Goal: Task Accomplishment & Management: Manage account settings

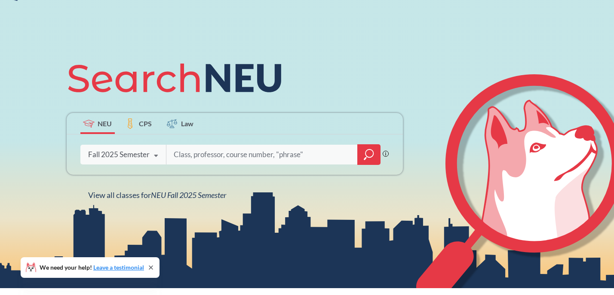
scroll to position [62, 0]
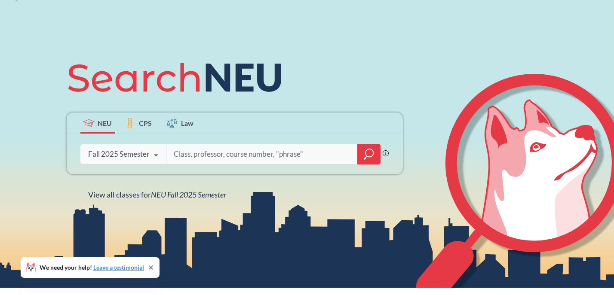
type input "3"
type input "2341"
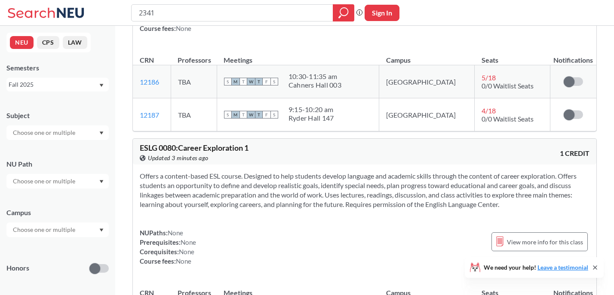
scroll to position [1700, 0]
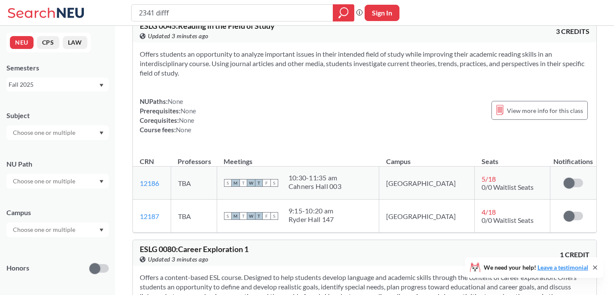
type input "2341 diff"
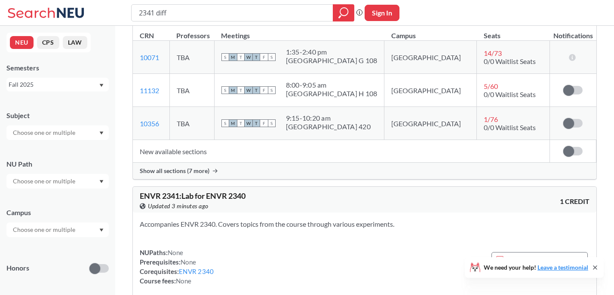
scroll to position [350, 0]
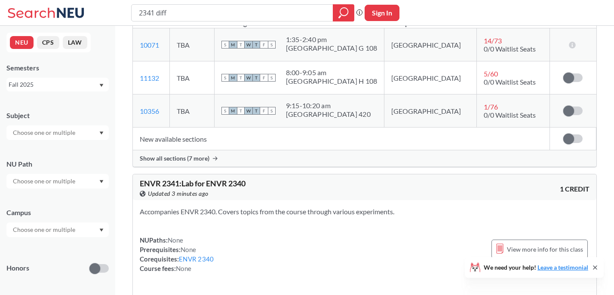
click at [208, 155] on span "Show all sections (7 more)" at bounding box center [175, 159] width 70 height 8
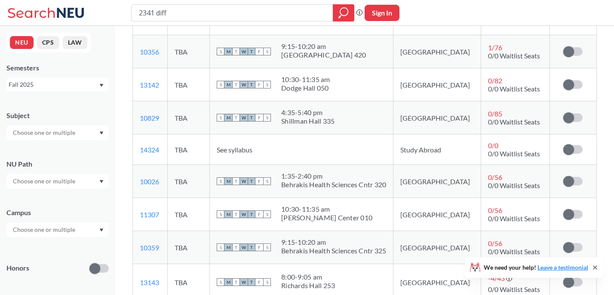
scroll to position [409, 0]
click at [574, 180] on span at bounding box center [568, 182] width 11 height 11
click at [563, 178] on input "checkbox" at bounding box center [563, 178] width 0 height 0
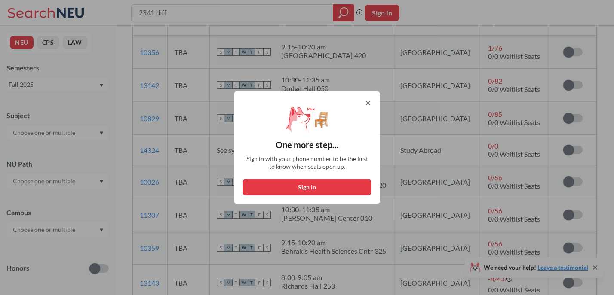
click at [335, 184] on button "Sign in" at bounding box center [307, 187] width 129 height 16
select select "US"
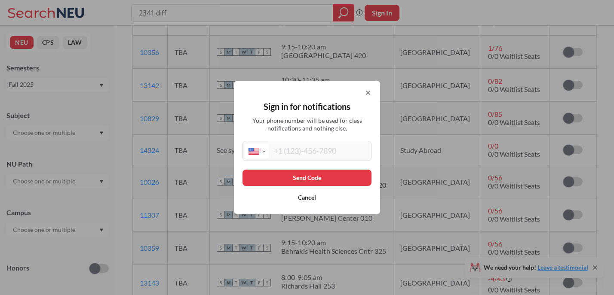
click at [301, 149] on input "tel" at bounding box center [319, 151] width 101 height 16
type input "[PHONE_NUMBER]"
click at [326, 179] on button "Send Code" at bounding box center [307, 178] width 129 height 16
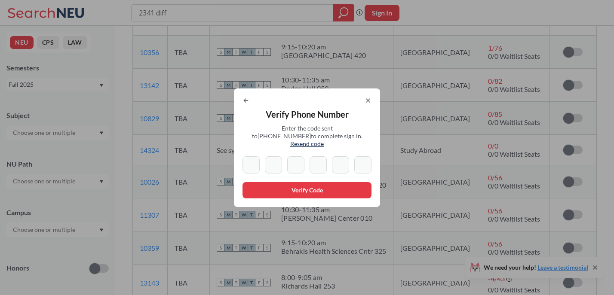
click at [324, 140] on span "Resend code" at bounding box center [307, 143] width 34 height 7
click at [249, 167] on input at bounding box center [251, 165] width 17 height 17
type input "1"
type input "8"
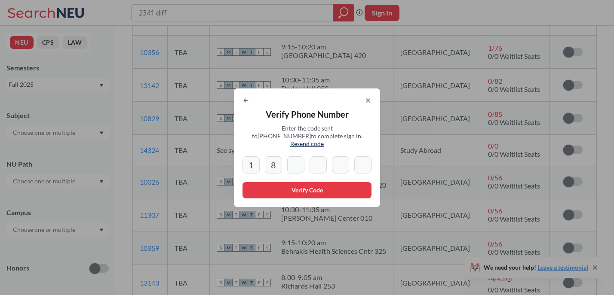
type input "3"
click at [316, 162] on input "8" at bounding box center [318, 165] width 17 height 17
type input "8"
click at [370, 102] on icon at bounding box center [367, 100] width 3 height 3
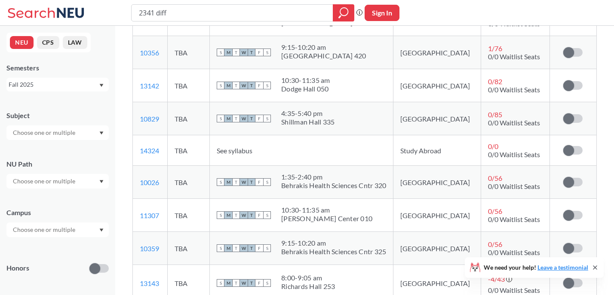
scroll to position [409, 0]
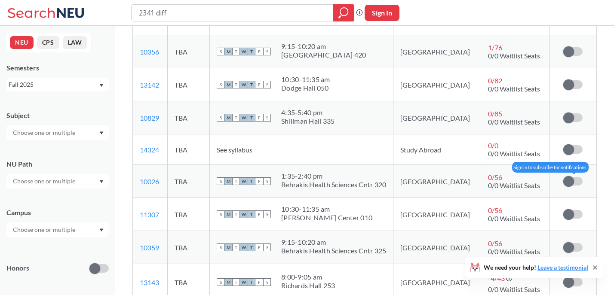
click at [569, 178] on span at bounding box center [568, 181] width 11 height 11
click at [563, 177] on input "checkbox" at bounding box center [563, 177] width 0 height 0
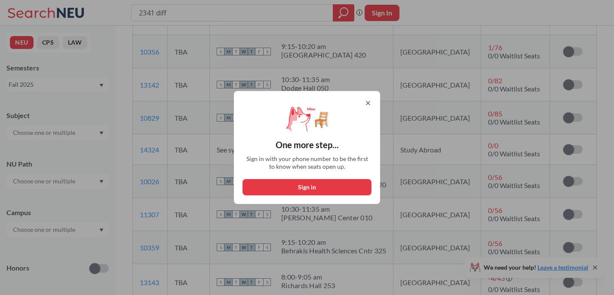
click at [348, 188] on button "Sign in" at bounding box center [307, 187] width 129 height 16
select select "US"
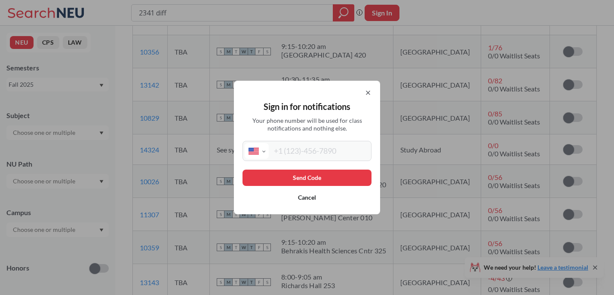
click at [306, 145] on input "tel" at bounding box center [319, 151] width 101 height 16
type input "(858) 353-9848"
click at [308, 173] on button "Send Code" at bounding box center [307, 178] width 129 height 16
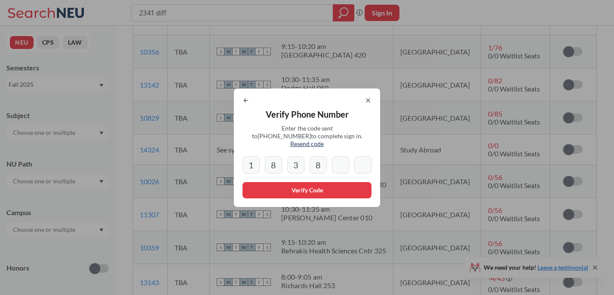
click at [324, 140] on span "Resend code" at bounding box center [307, 143] width 34 height 7
click at [324, 141] on span "Resend code" at bounding box center [307, 143] width 34 height 7
click at [324, 140] on span "Resend code" at bounding box center [307, 143] width 34 height 7
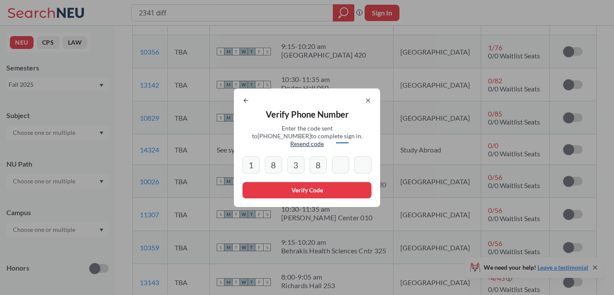
click at [324, 140] on span "Resend code" at bounding box center [307, 143] width 34 height 7
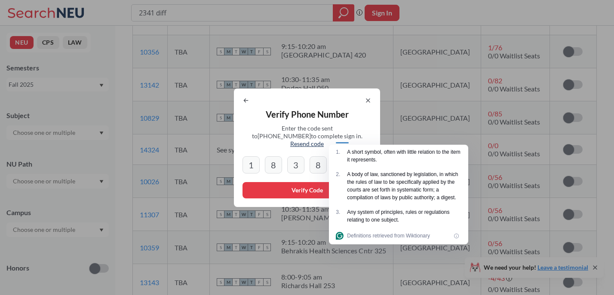
click at [321, 141] on span "Resend code" at bounding box center [307, 143] width 34 height 7
click at [256, 162] on input "1" at bounding box center [251, 165] width 17 height 17
click at [257, 160] on input "1" at bounding box center [251, 165] width 17 height 17
type input "1"
click at [247, 102] on icon at bounding box center [246, 100] width 4 height 3
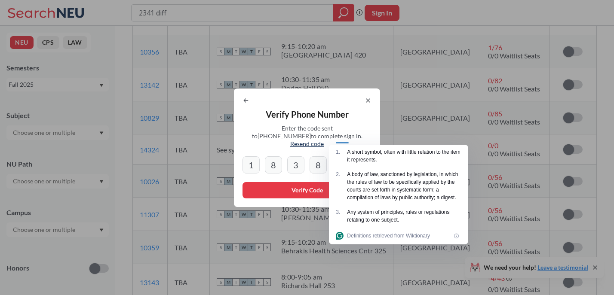
select select "US"
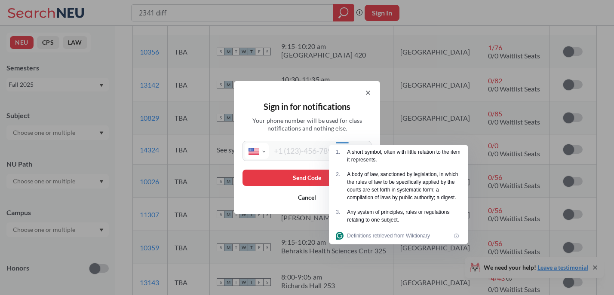
click at [302, 149] on input "tel" at bounding box center [319, 151] width 101 height 16
type input "(858) 353-9848"
click at [300, 177] on button "Send Code" at bounding box center [307, 178] width 129 height 16
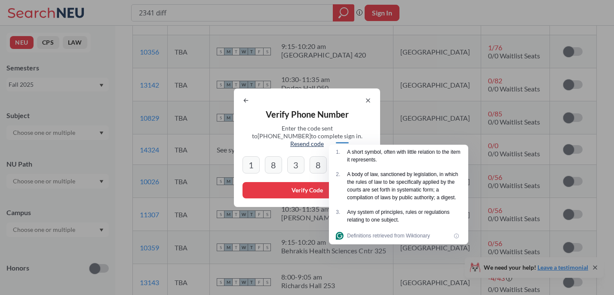
click at [347, 123] on div "Verify Phone Number Enter the code sent to +1 858 353 9848 to complete sign in.…" at bounding box center [307, 148] width 146 height 119
click at [363, 132] on span "Enter the code sent to +1 858 353 9848 to complete sign in. Resend code" at bounding box center [307, 136] width 112 height 23
click at [372, 132] on div "Verify Phone Number Enter the code sent to +1 858 353 9848 to complete sign in.…" at bounding box center [307, 148] width 146 height 119
click at [363, 133] on span "Enter the code sent to +1 858 353 9848 to complete sign in. Resend code" at bounding box center [307, 136] width 112 height 23
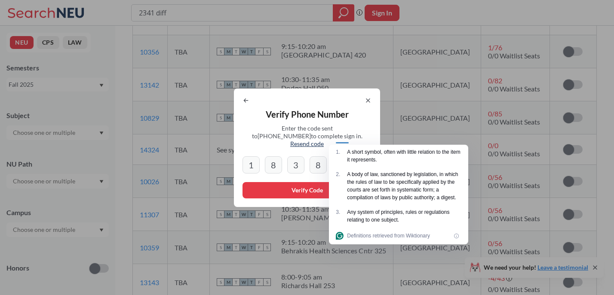
click at [313, 168] on input "8" at bounding box center [318, 165] width 17 height 17
click at [301, 185] on button "Verify Code" at bounding box center [307, 190] width 129 height 16
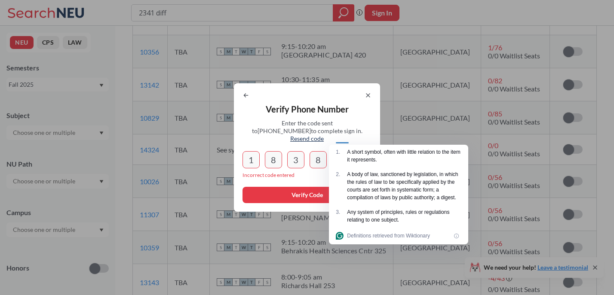
click at [310, 154] on div "1 8 3 8" at bounding box center [307, 159] width 129 height 17
click at [372, 94] on div "Verify Phone Number Enter the code sent to +1 858 353 9848 to complete sign in.…" at bounding box center [307, 147] width 146 height 129
click at [372, 99] on icon at bounding box center [368, 95] width 7 height 7
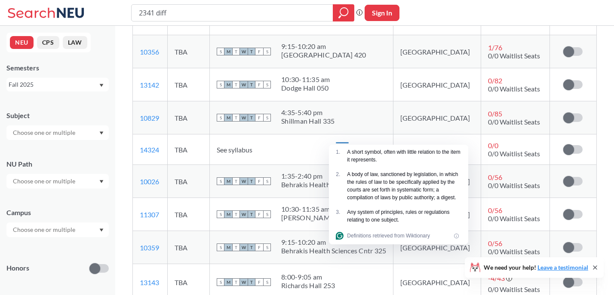
click at [443, 107] on td "[GEOGRAPHIC_DATA]" at bounding box center [436, 117] width 87 height 33
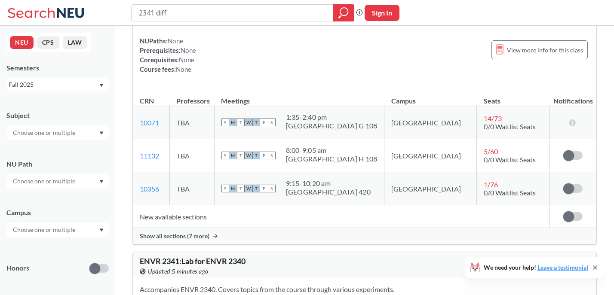
scroll to position [296, 0]
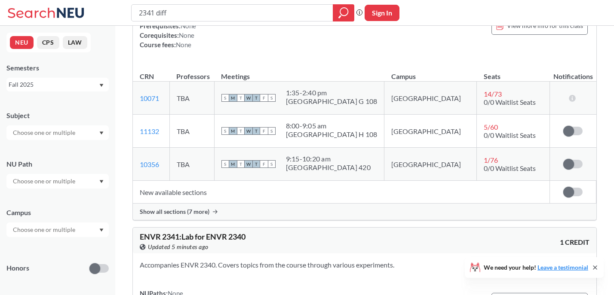
click at [181, 213] on span "Show all sections (7 more)" at bounding box center [175, 212] width 70 height 8
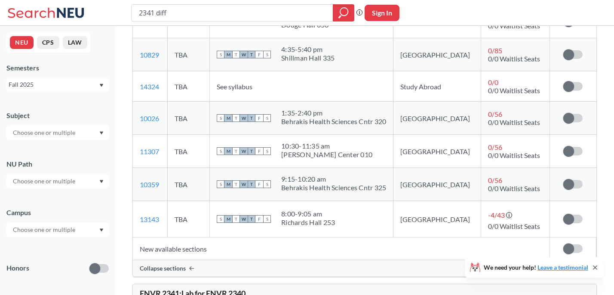
scroll to position [474, 0]
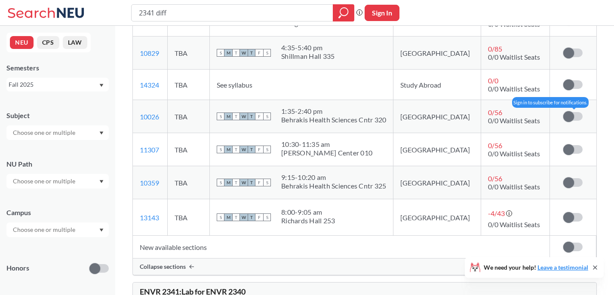
click at [571, 117] on span at bounding box center [568, 116] width 11 height 11
click at [563, 112] on input "checkbox" at bounding box center [563, 112] width 0 height 0
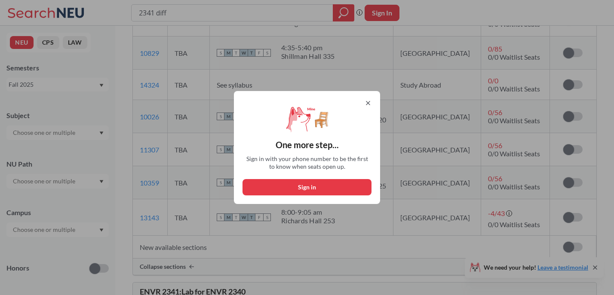
click at [306, 185] on button "Sign in" at bounding box center [307, 187] width 129 height 16
select select "US"
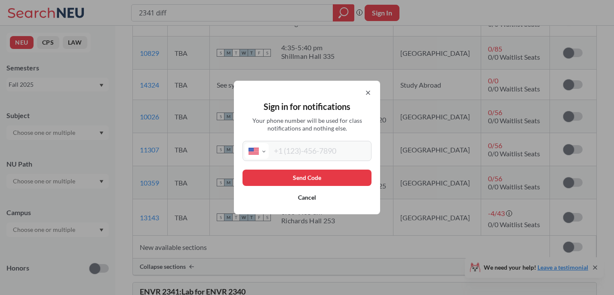
click at [295, 151] on input "tel" at bounding box center [319, 151] width 101 height 16
click at [407, 38] on div "Sign in for notifications Your phone number will be used for class notification…" at bounding box center [307, 147] width 614 height 295
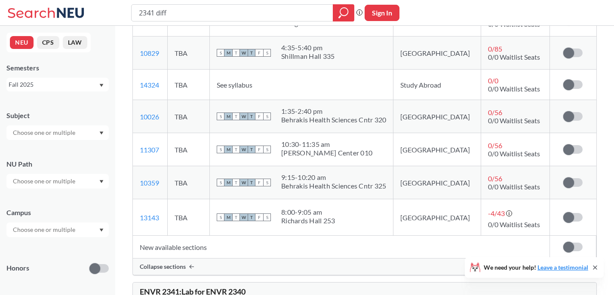
click at [394, 10] on button "Sign In" at bounding box center [382, 13] width 35 height 16
select select "US"
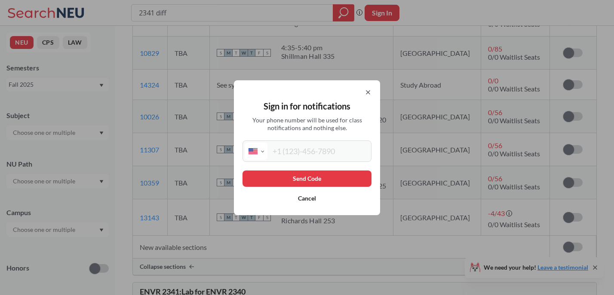
click at [308, 155] on input "tel" at bounding box center [318, 151] width 102 height 17
type input "(858) 353-9848"
click at [311, 178] on button "Send Code" at bounding box center [307, 179] width 129 height 16
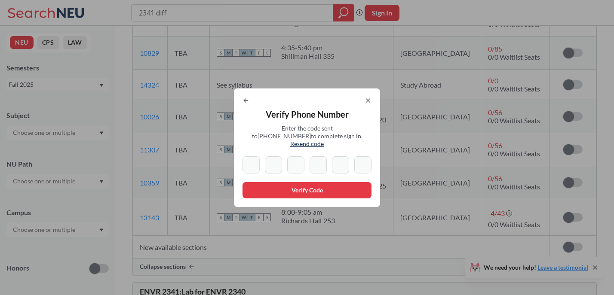
click at [324, 141] on span "Resend code" at bounding box center [307, 143] width 34 height 7
click at [370, 102] on icon at bounding box center [367, 100] width 3 height 3
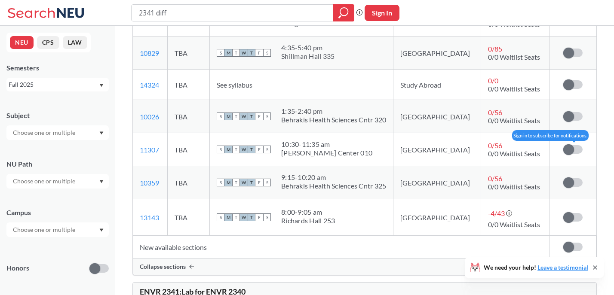
click at [571, 151] on span at bounding box center [568, 149] width 11 height 11
click at [563, 145] on input "checkbox" at bounding box center [563, 145] width 0 height 0
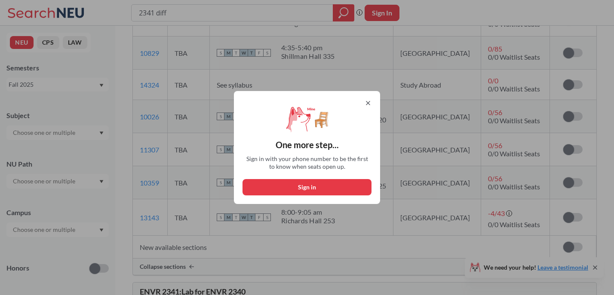
click at [347, 183] on button "Sign in" at bounding box center [307, 187] width 129 height 16
select select "US"
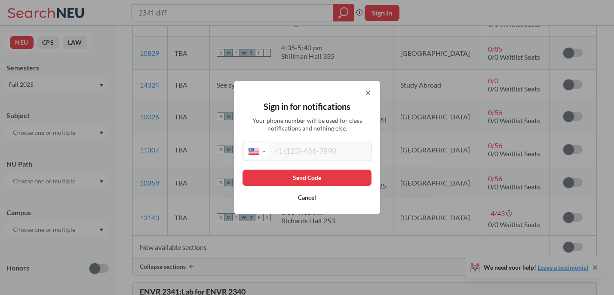
click at [314, 152] on input "tel" at bounding box center [319, 151] width 101 height 16
type input "(858) 353-9848"
click at [318, 176] on button "Send Code" at bounding box center [307, 178] width 129 height 16
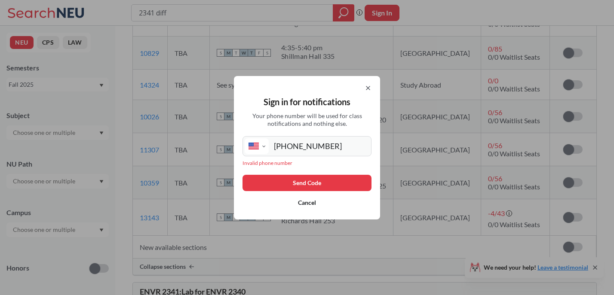
click at [311, 183] on button "Send Code" at bounding box center [307, 183] width 129 height 16
click at [376, 87] on div "Sign in for notifications Your phone number will be used for class notification…" at bounding box center [307, 148] width 146 height 144
click at [375, 87] on div "Sign in for notifications Your phone number will be used for class notification…" at bounding box center [307, 148] width 146 height 144
click at [369, 89] on icon at bounding box center [368, 88] width 7 height 7
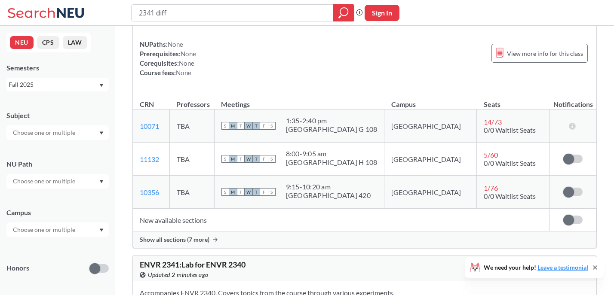
scroll to position [272, 0]
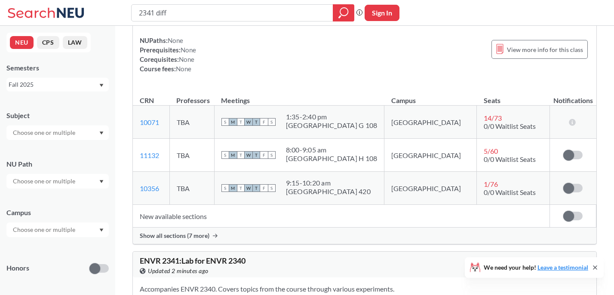
click at [213, 235] on icon at bounding box center [215, 236] width 5 height 4
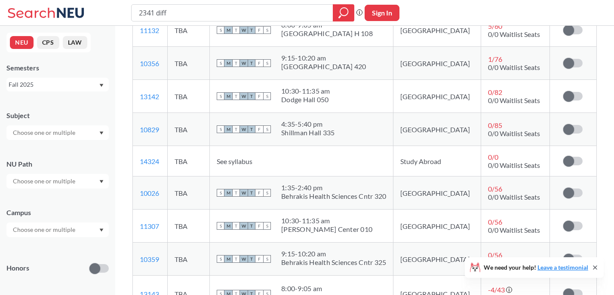
scroll to position [398, 0]
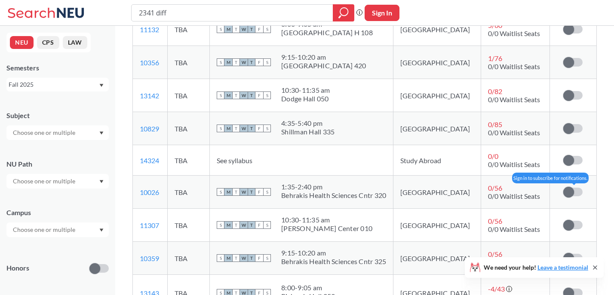
click at [571, 192] on span at bounding box center [568, 192] width 11 height 11
click at [563, 188] on input "checkbox" at bounding box center [563, 188] width 0 height 0
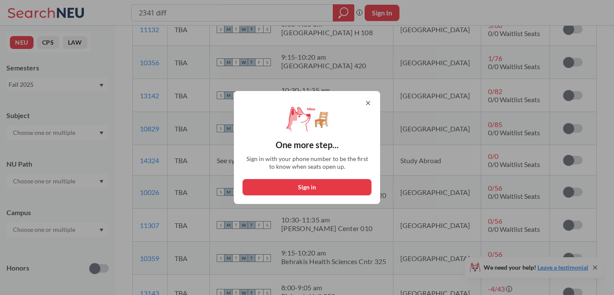
click at [331, 187] on button "Sign in" at bounding box center [307, 187] width 129 height 16
select select "US"
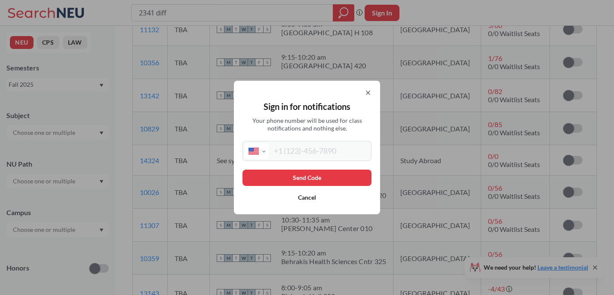
click at [313, 155] on input "tel" at bounding box center [319, 151] width 101 height 16
type input "[PHONE_NUMBER]"
click at [317, 180] on button "Send Code" at bounding box center [307, 178] width 129 height 16
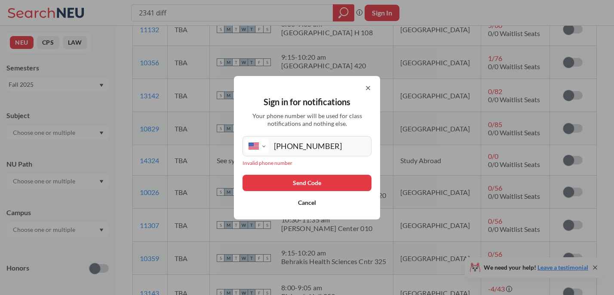
click at [334, 152] on input "[PHONE_NUMBER]" at bounding box center [319, 146] width 101 height 16
click at [367, 91] on icon at bounding box center [368, 88] width 7 height 7
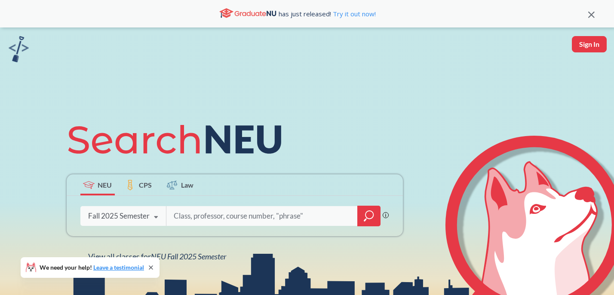
click at [241, 214] on input "search" at bounding box center [262, 216] width 179 height 18
type input "2341 diff"
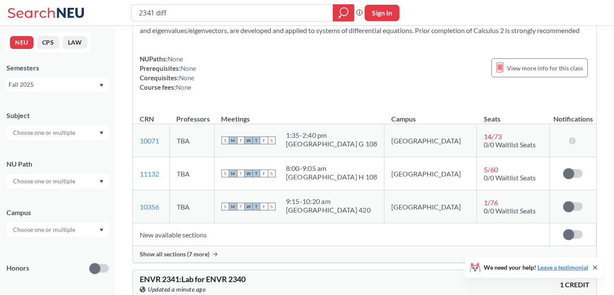
scroll to position [319, 0]
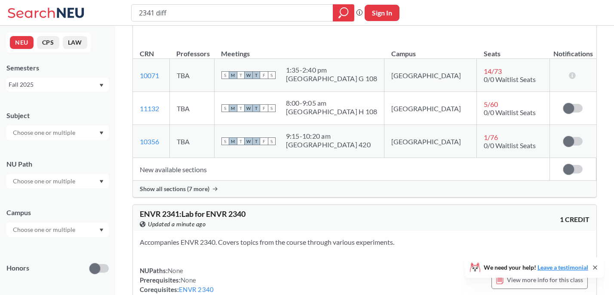
click at [193, 188] on span "Show all sections (7 more)" at bounding box center [175, 189] width 70 height 8
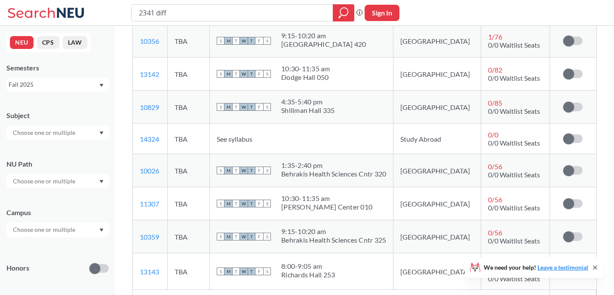
scroll to position [428, 0]
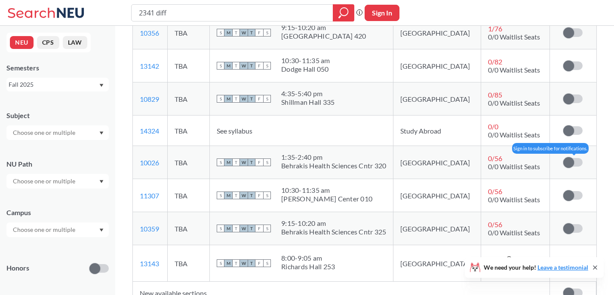
click at [572, 161] on span at bounding box center [568, 162] width 11 height 11
click at [563, 158] on input "checkbox" at bounding box center [563, 158] width 0 height 0
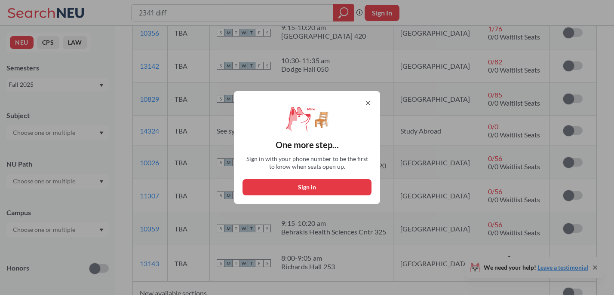
click at [339, 186] on button "Sign in" at bounding box center [307, 187] width 129 height 16
select select "US"
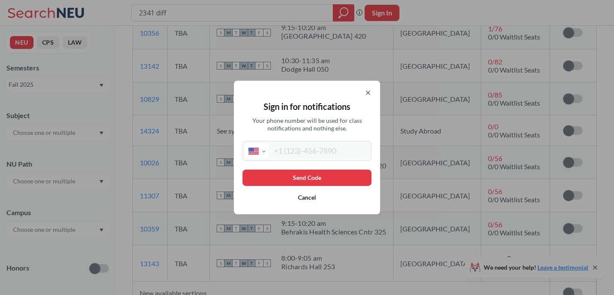
click at [316, 156] on input "tel" at bounding box center [319, 151] width 101 height 16
type input "[PHONE_NUMBER]"
click at [298, 177] on button "Send Code" at bounding box center [307, 178] width 129 height 16
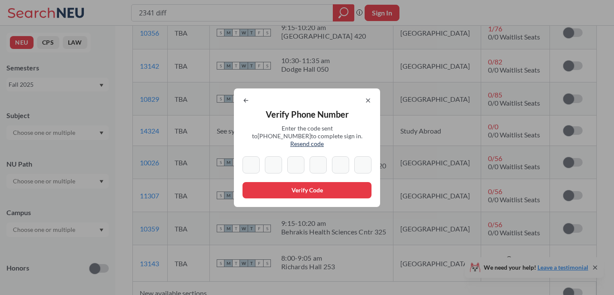
type input "7"
type input "4"
type input "6"
type input "9"
type input "2"
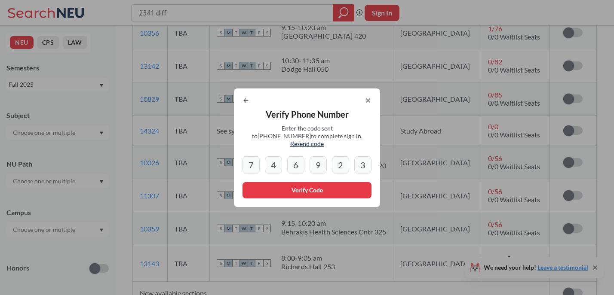
type input "3"
click at [298, 185] on button "Verify Code" at bounding box center [307, 190] width 129 height 16
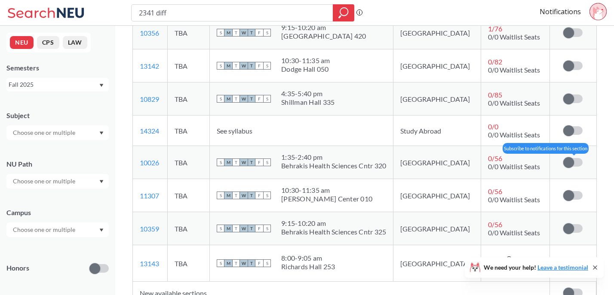
click at [570, 162] on span at bounding box center [568, 162] width 11 height 11
click at [563, 158] on input "checkbox" at bounding box center [563, 158] width 0 height 0
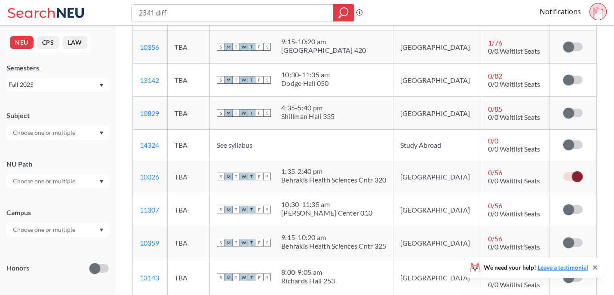
scroll to position [411, 0]
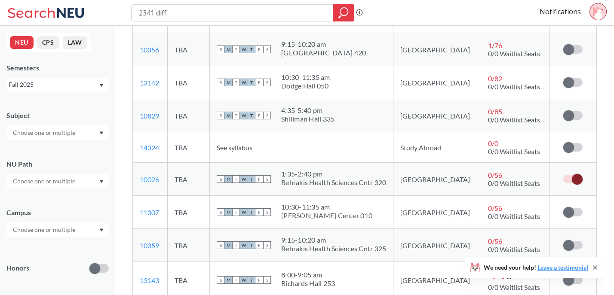
click at [148, 178] on link "10026" at bounding box center [149, 179] width 19 height 8
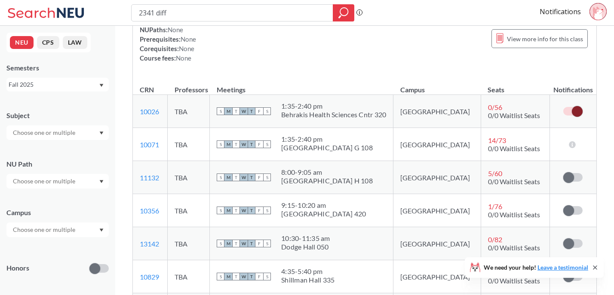
scroll to position [283, 0]
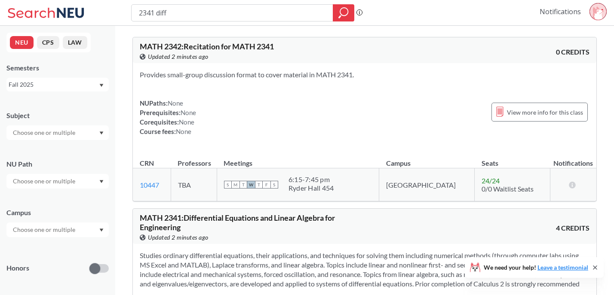
click at [556, 10] on link "Notifications" at bounding box center [560, 11] width 41 height 9
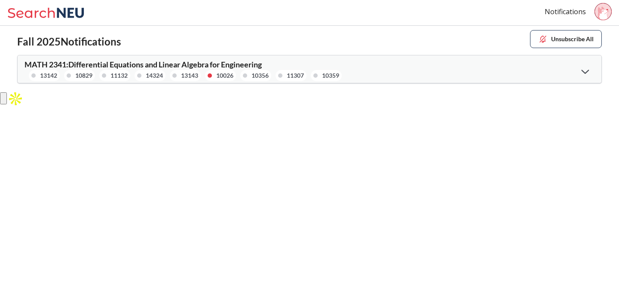
click at [483, 67] on div "MATH 2341 : Differential Equations and Linear Algebra for Engineering 13142 108…" at bounding box center [310, 69] width 584 height 28
click at [586, 72] on icon at bounding box center [585, 72] width 8 height 4
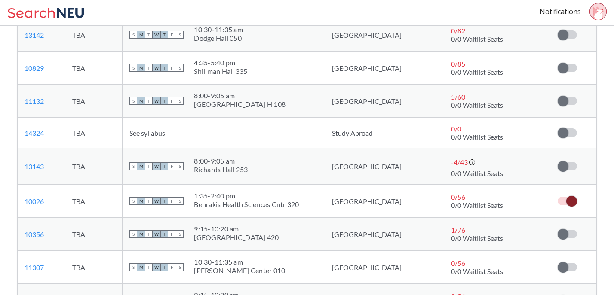
scroll to position [83, 0]
